Goal: Check status: Check status

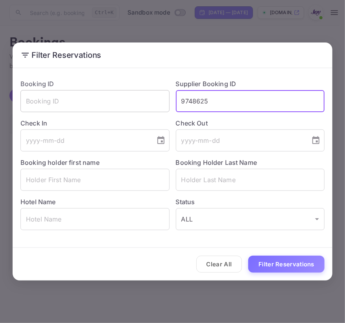
drag, startPoint x: 211, startPoint y: 99, endPoint x: 129, endPoint y: 102, distance: 81.4
click at [129, 102] on div "Booking ID ​ Supplier Booking ID 9748625 ​ Check In ​ Check Out ​ Booking holde…" at bounding box center [169, 151] width 310 height 157
click at [60, 192] on div "Hotel Name ​" at bounding box center [91, 210] width 155 height 39
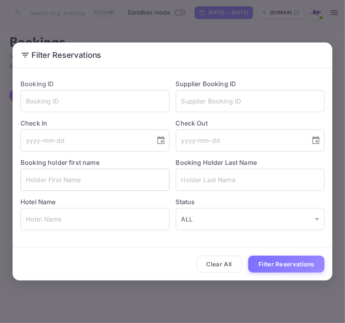
click at [60, 184] on input "text" at bounding box center [94, 180] width 149 height 22
paste input "[PERSON_NAME]"
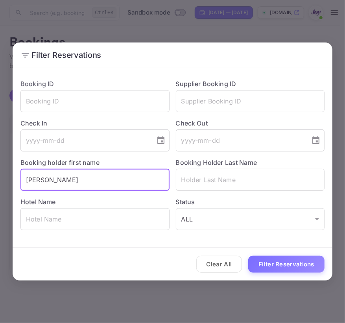
type input "[PERSON_NAME]"
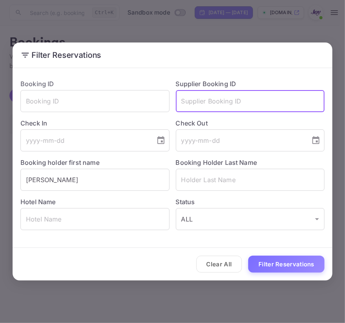
click at [237, 100] on input "text" at bounding box center [250, 101] width 149 height 22
paste input "829447405"
type input "829447405"
click at [88, 103] on input "text" at bounding box center [94, 101] width 149 height 22
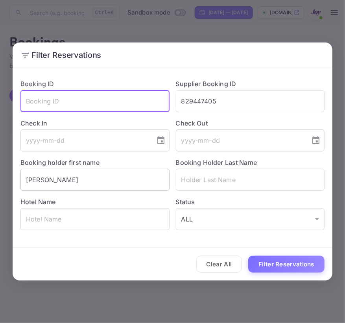
click at [90, 182] on input "[PERSON_NAME]" at bounding box center [94, 180] width 149 height 22
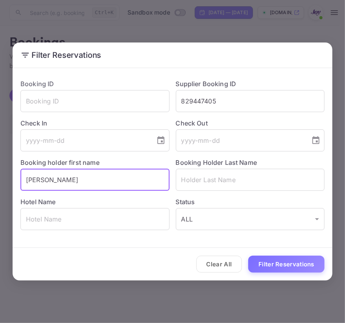
click at [90, 182] on input "[PERSON_NAME]" at bounding box center [94, 180] width 149 height 22
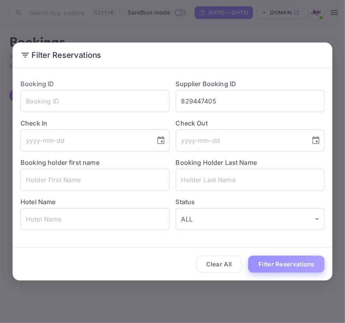
click at [289, 260] on button "Filter Reservations" at bounding box center [286, 264] width 76 height 17
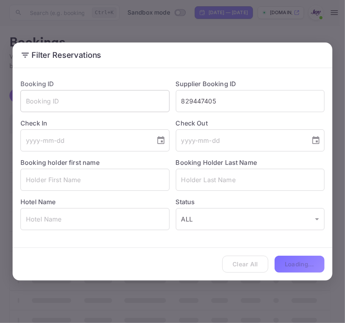
click at [103, 106] on input "text" at bounding box center [94, 101] width 149 height 22
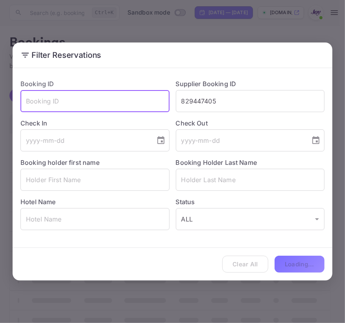
paste input "829447405"
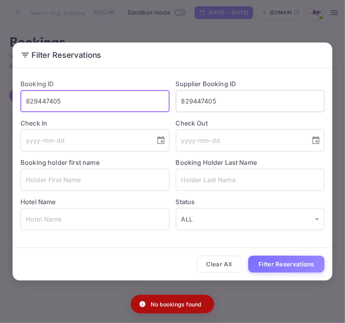
type input "829447405"
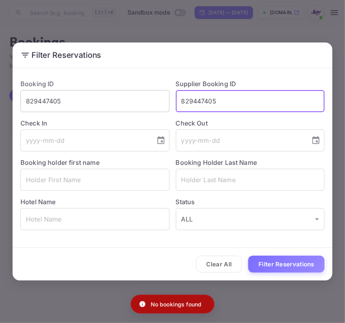
drag, startPoint x: 258, startPoint y: 110, endPoint x: 142, endPoint y: 99, distance: 116.5
click at [142, 99] on div "Booking ID 829447405 ​ Supplier Booking ID 829447405 ​ Check In ​ Check Out ​ B…" at bounding box center [169, 151] width 310 height 157
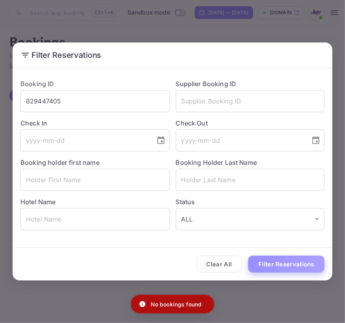
click at [283, 268] on button "Filter Reservations" at bounding box center [286, 264] width 76 height 17
click at [219, 264] on button "Clear All" at bounding box center [219, 264] width 46 height 17
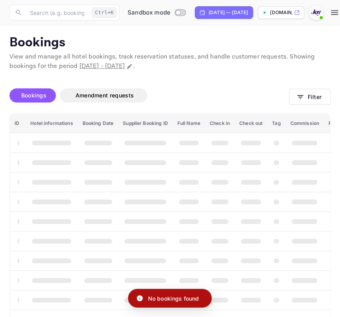
click at [209, 20] on div "Sandbox mode [DATE] — [DATE] [DOMAIN_NAME]" at bounding box center [232, 13] width 219 height 16
click at [212, 15] on div "[DATE] — [DATE]" at bounding box center [227, 12] width 39 height 7
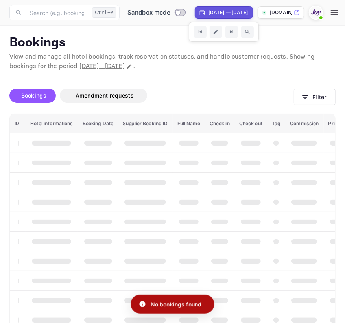
select select "8"
select select "2025"
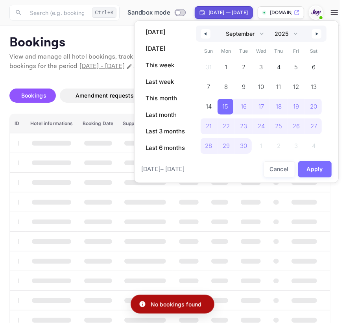
click at [215, 30] on div "January February March April May June July August September October November [D…" at bounding box center [261, 34] width 131 height 16
click at [231, 34] on select "January February March April May June July August September October November De…" at bounding box center [244, 34] width 44 height 16
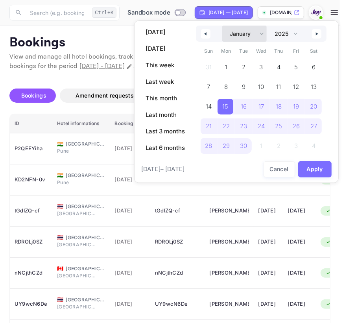
click at [222, 26] on select "January February March April May June July August September October November De…" at bounding box center [244, 34] width 44 height 16
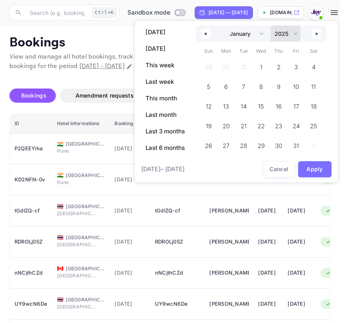
drag, startPoint x: 276, startPoint y: 34, endPoint x: 271, endPoint y: 40, distance: 8.1
click at [271, 40] on select "2030 2029 2028 2027 2026 2025 2024 2023 2022 2021 2020 2019 2018 2017 2016 2015…" at bounding box center [286, 34] width 30 height 16
click at [262, 66] on span "1" at bounding box center [261, 67] width 18 height 16
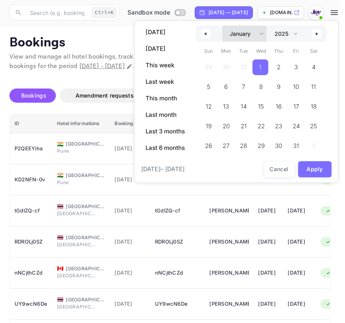
click at [253, 35] on select "January February March April May June July August September October November De…" at bounding box center [244, 34] width 44 height 16
select select "11"
click at [222, 26] on select "January February March April May June July August September October November De…" at bounding box center [244, 34] width 44 height 16
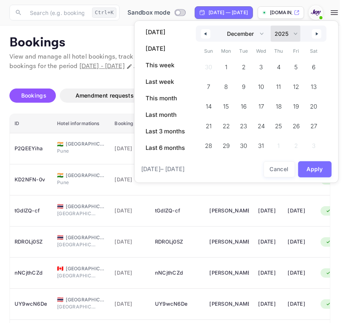
click at [284, 27] on select "2030 2029 2028 2027 2026 2025 2024 2023 2022 2021 2020 2019 2018 2017 2016 2015…" at bounding box center [286, 34] width 30 height 16
select select "2026"
click at [271, 26] on select "2030 2029 2028 2027 2026 2025 2024 2023 2022 2021 2020 2019 2018 2017 2016 2015…" at bounding box center [286, 34] width 30 height 16
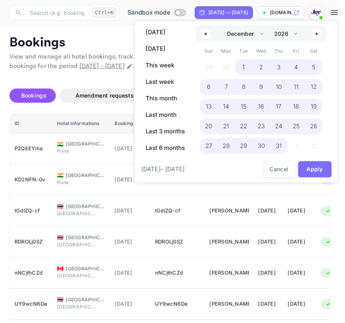
click at [278, 140] on span "31" at bounding box center [279, 146] width 6 height 14
select select "0"
select select "2025"
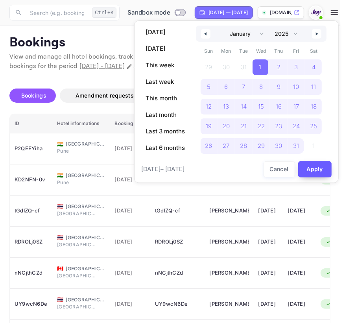
click at [313, 171] on button "Apply" at bounding box center [315, 169] width 34 height 16
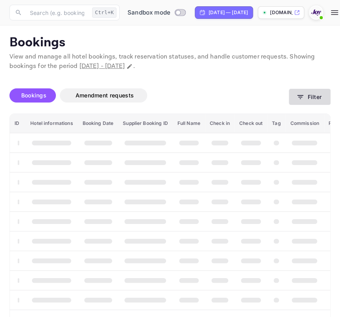
click at [302, 91] on button "Filter" at bounding box center [310, 97] width 42 height 16
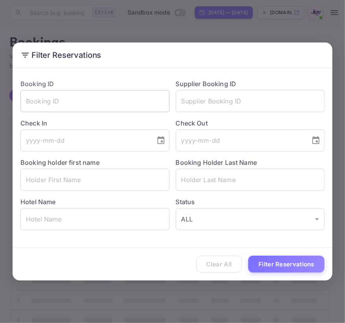
click at [108, 107] on input "text" at bounding box center [94, 101] width 149 height 22
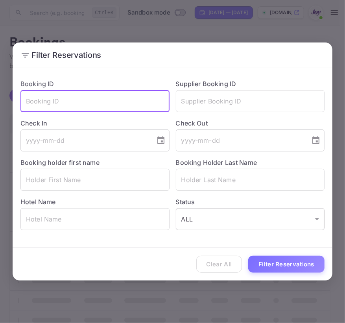
paste input "829447405"
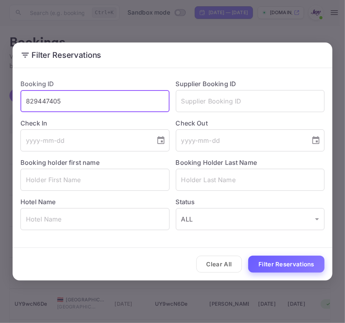
type input "829447405"
click at [264, 263] on button "Filter Reservations" at bounding box center [286, 264] width 76 height 17
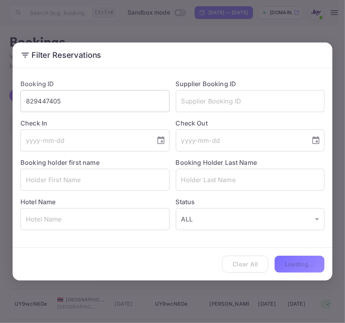
click at [99, 97] on input "829447405" at bounding box center [94, 101] width 149 height 22
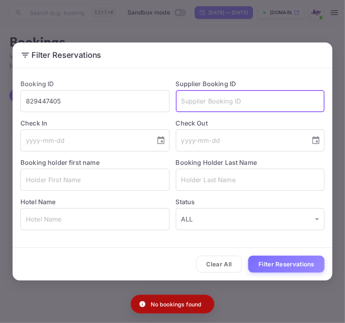
click at [195, 108] on input "text" at bounding box center [250, 101] width 149 height 22
paste input "829447405"
type input "829447405"
click at [106, 109] on input "829447405" at bounding box center [94, 101] width 149 height 22
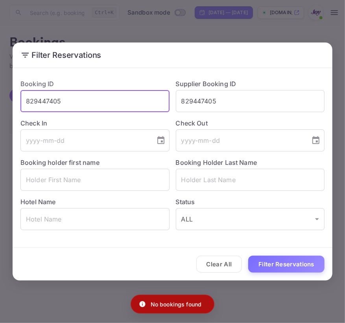
click at [106, 108] on input "829447405" at bounding box center [94, 101] width 149 height 22
click at [248, 256] on button "Filter Reservations" at bounding box center [286, 264] width 76 height 17
click at [142, 102] on input "text" at bounding box center [94, 101] width 149 height 22
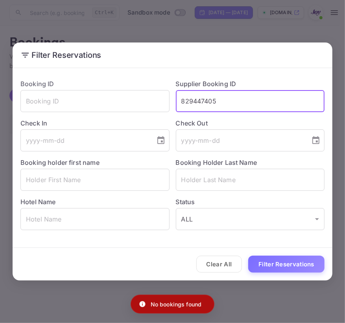
click at [208, 98] on input "829447405" at bounding box center [250, 101] width 149 height 22
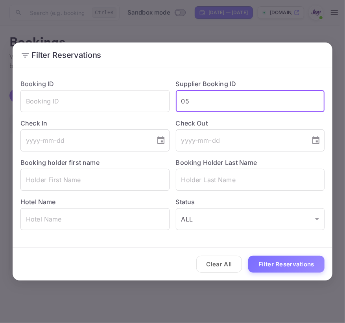
type input "05"
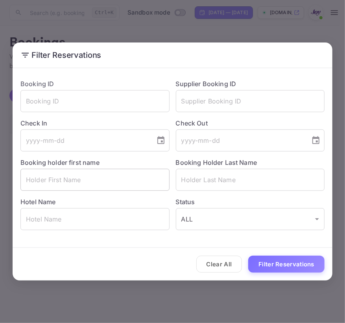
click at [66, 183] on input "text" at bounding box center [94, 180] width 149 height 22
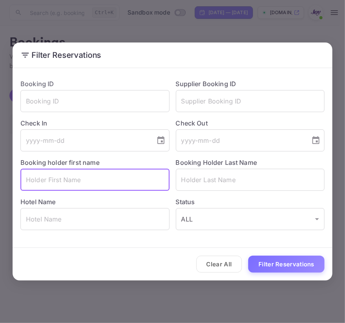
paste input "[PERSON_NAME]"
type input "[PERSON_NAME]"
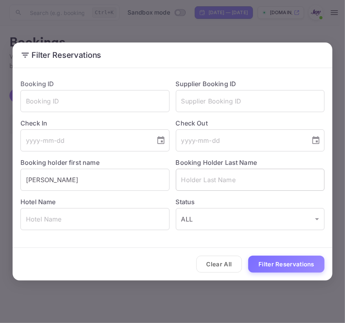
click at [208, 177] on input "text" at bounding box center [250, 180] width 149 height 22
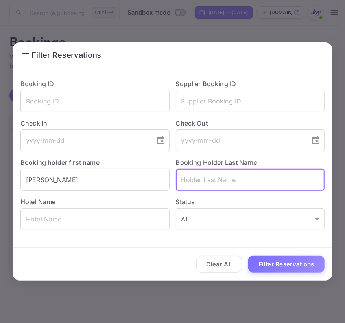
paste input "[PERSON_NAME]"
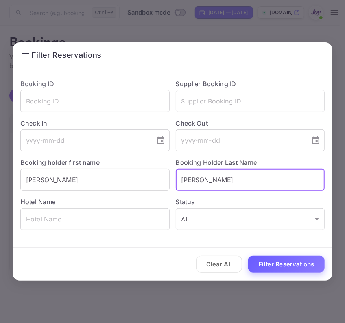
type input "[PERSON_NAME]"
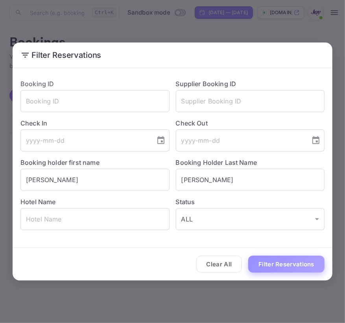
click at [269, 262] on button "Filter Reservations" at bounding box center [286, 264] width 76 height 17
